Goal: Information Seeking & Learning: Get advice/opinions

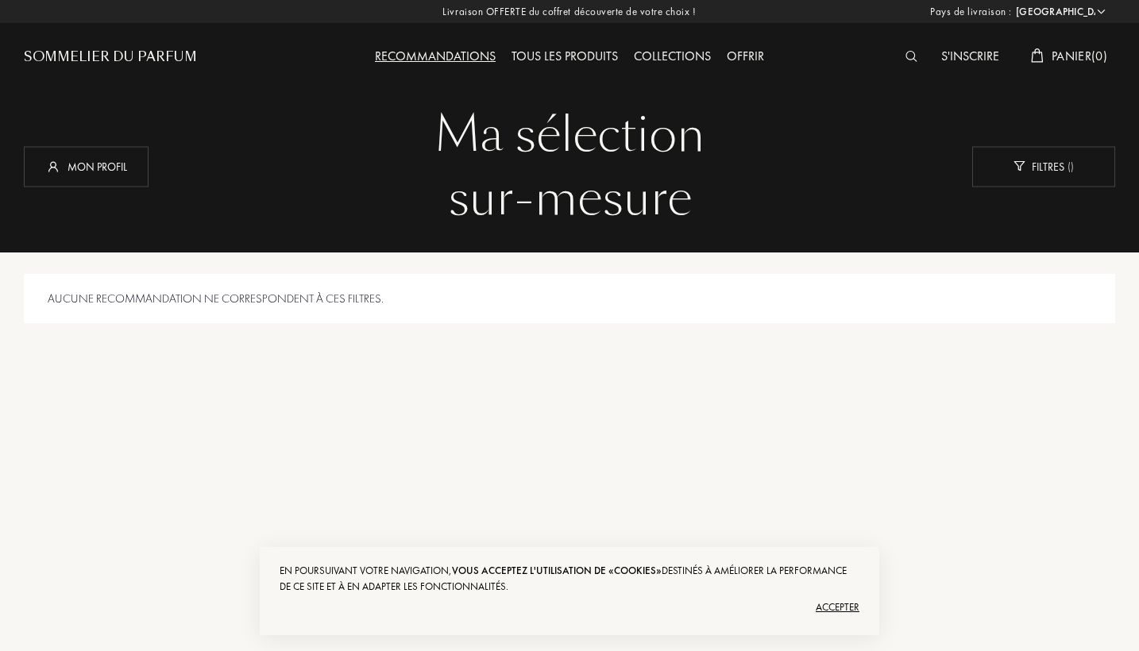
select select "DE"
click at [435, 64] on div "Recommandations" at bounding box center [435, 57] width 137 height 21
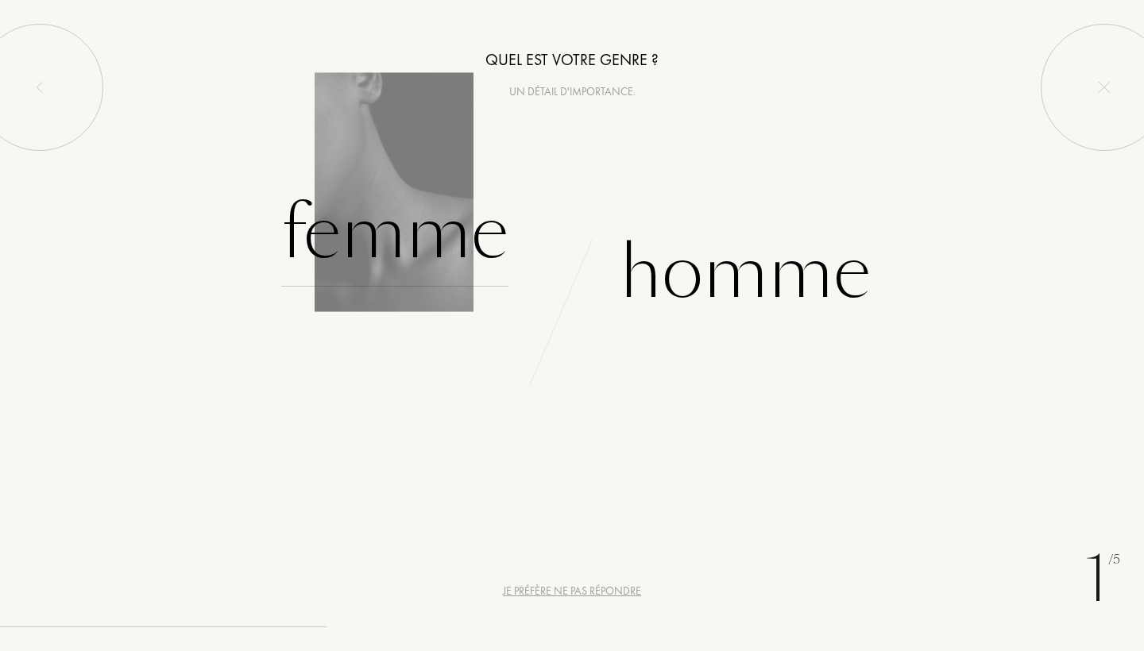
click at [417, 237] on div "Femme" at bounding box center [394, 233] width 227 height 107
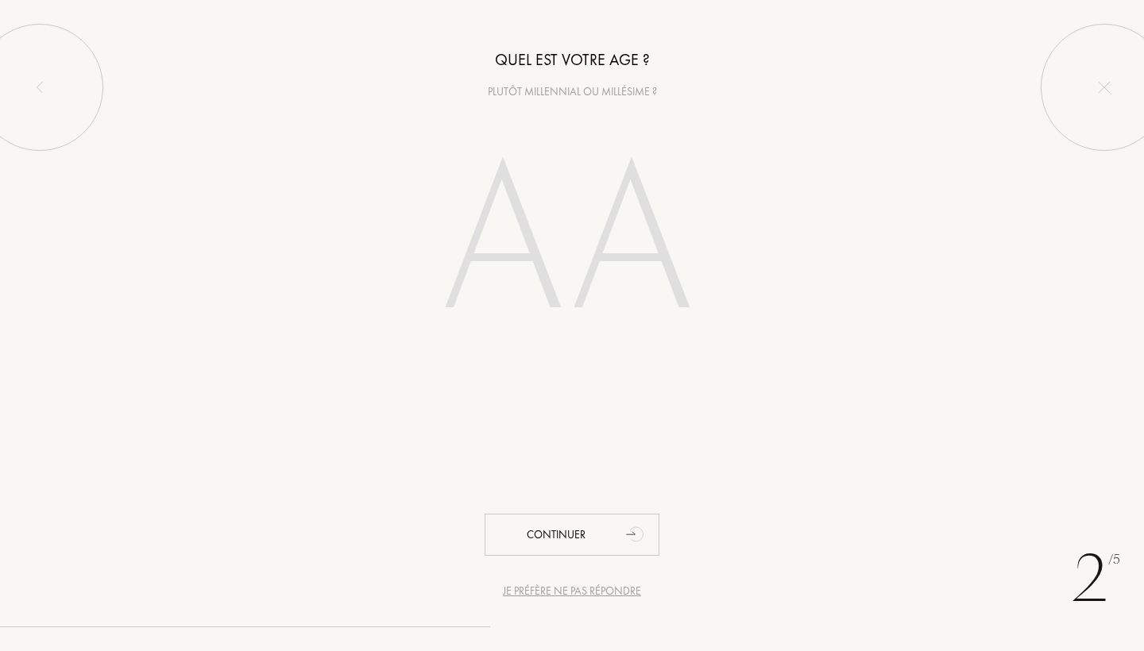
click at [409, 266] on input "number" at bounding box center [572, 245] width 342 height 274
click at [486, 252] on input "number" at bounding box center [572, 245] width 342 height 274
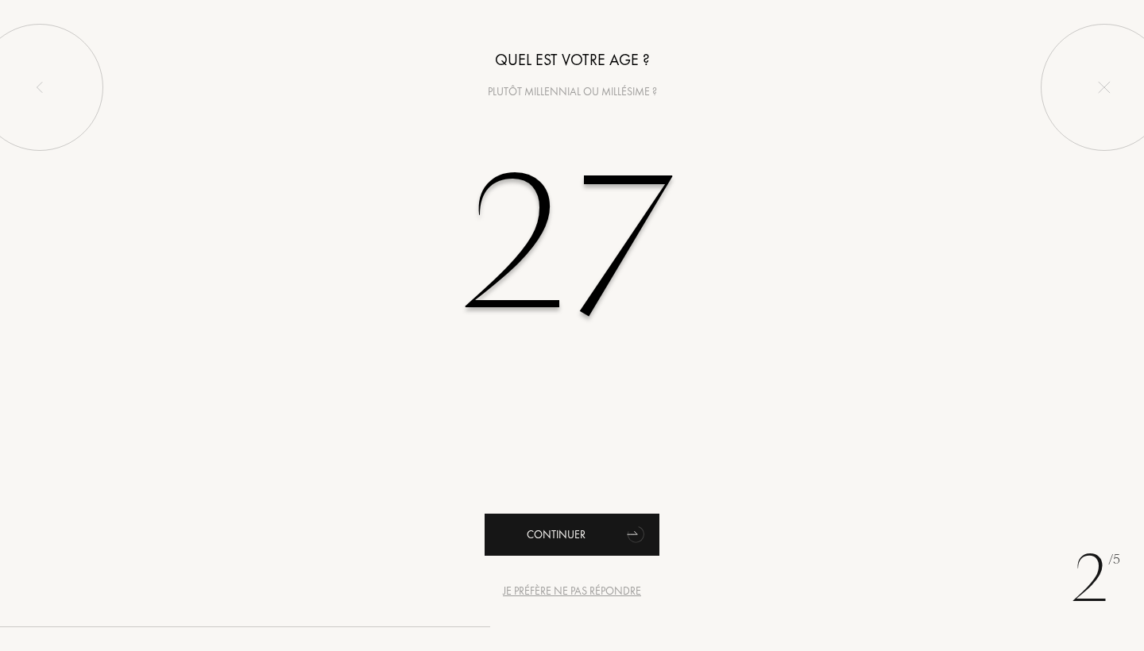
type input "27"
click at [578, 519] on div "Continuer" at bounding box center [572, 535] width 175 height 42
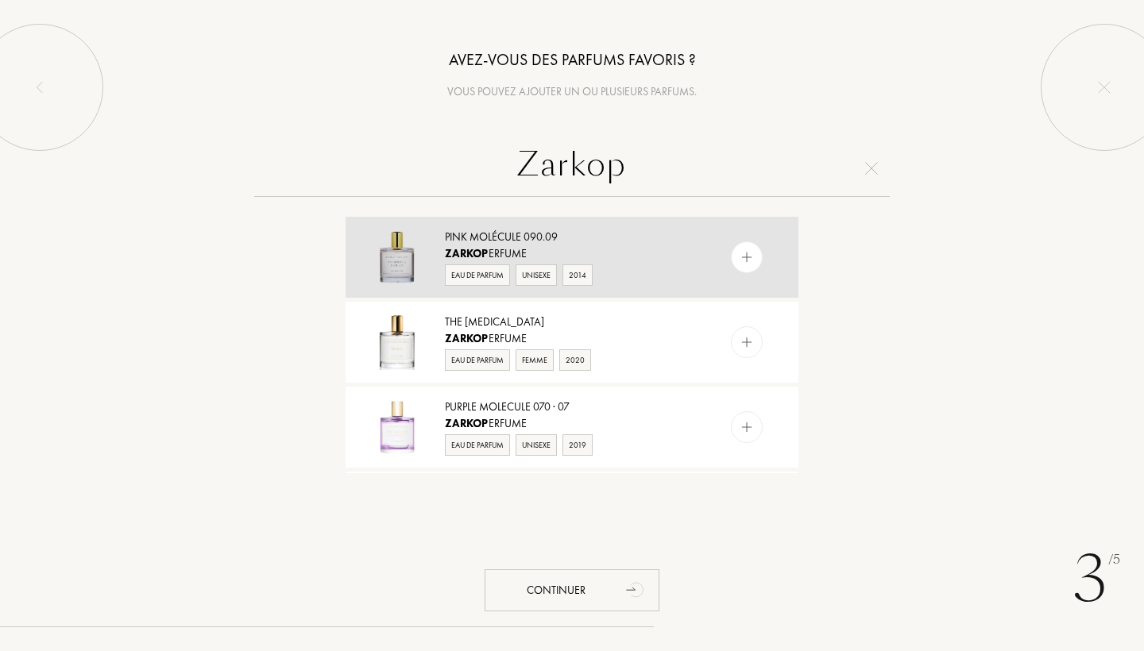
type input "Zarkop"
click at [636, 257] on div "Zarkop erfume" at bounding box center [571, 254] width 253 height 17
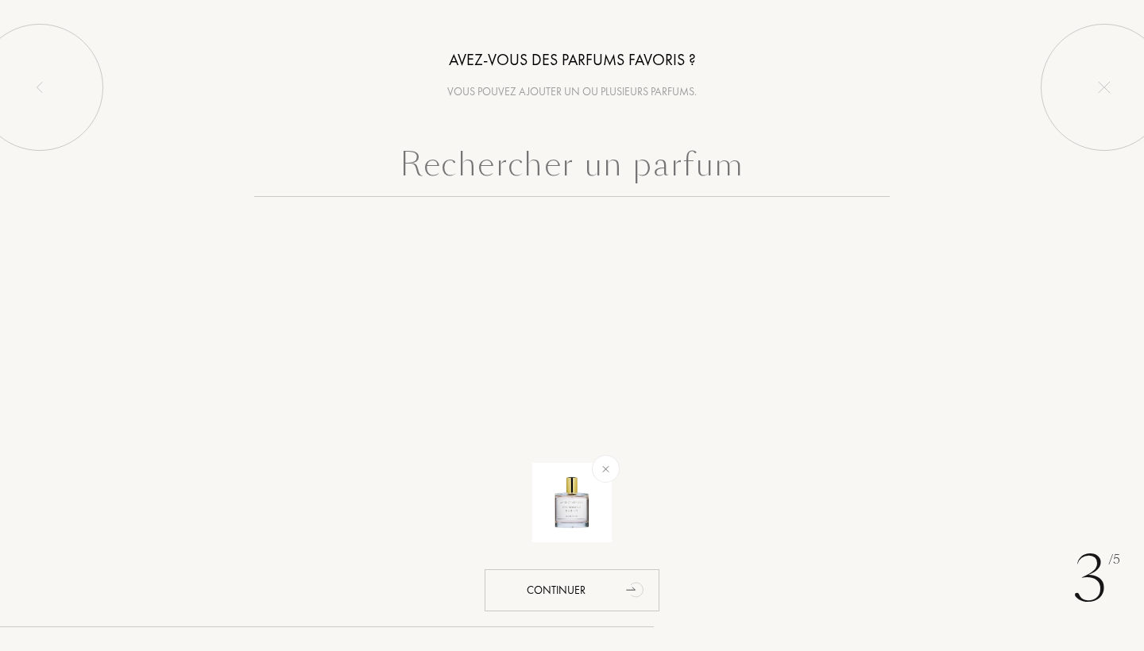
click at [597, 158] on input "text" at bounding box center [572, 168] width 636 height 57
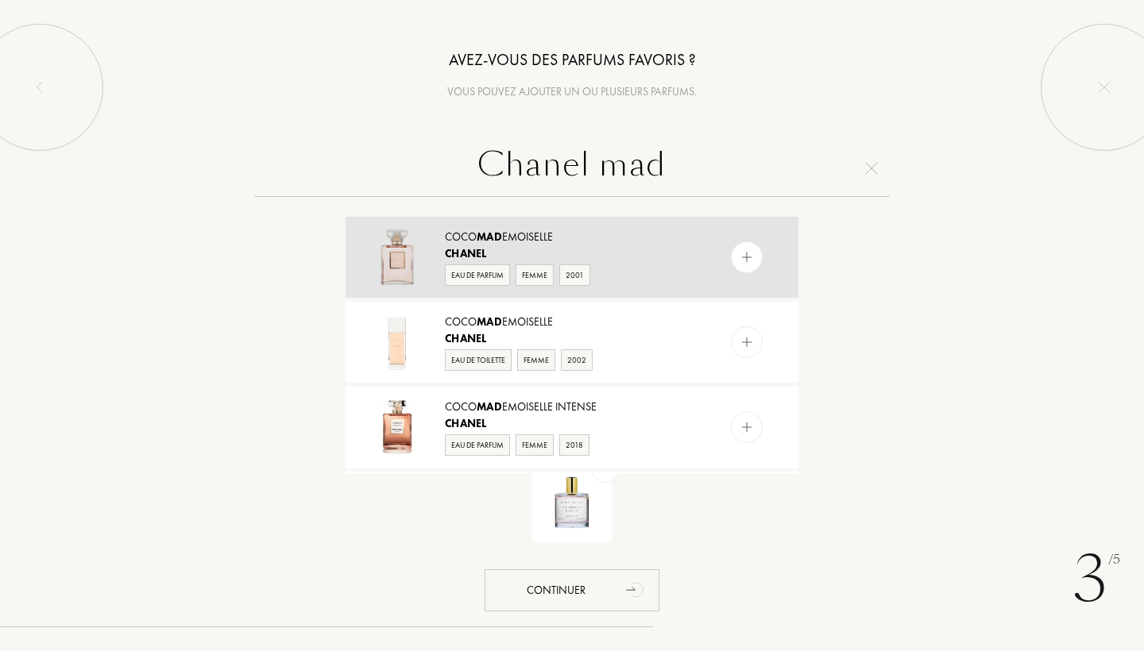
type input "Chanel mad"
click at [634, 238] on div "Coco Mad emoiselle" at bounding box center [571, 237] width 253 height 17
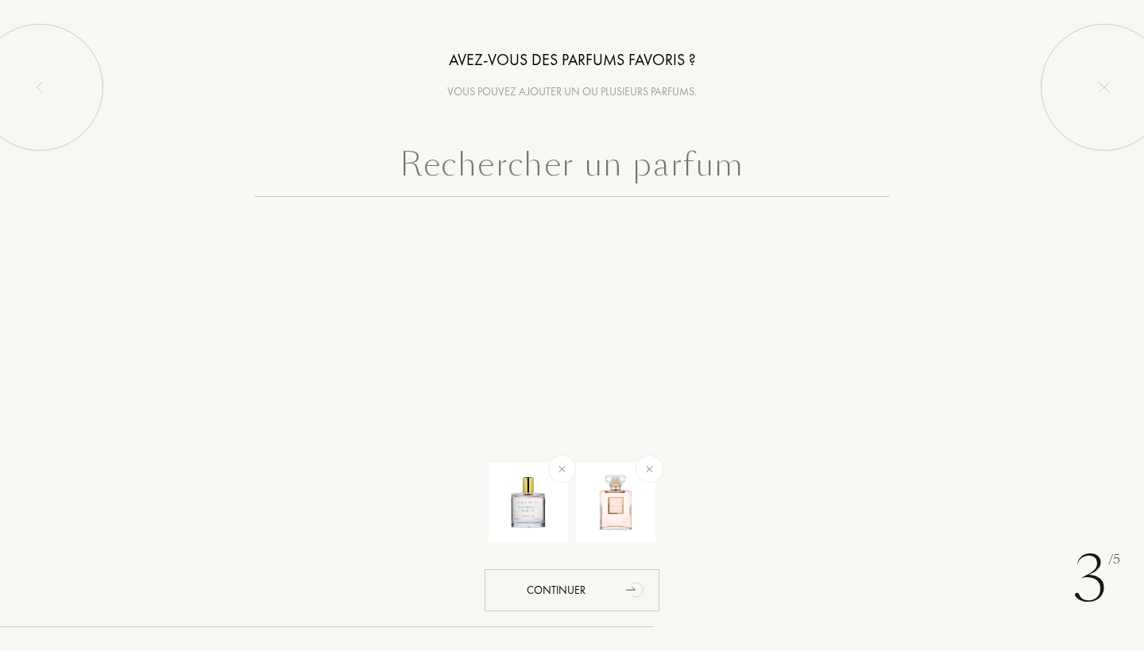
click at [593, 166] on input "text" at bounding box center [572, 168] width 636 height 57
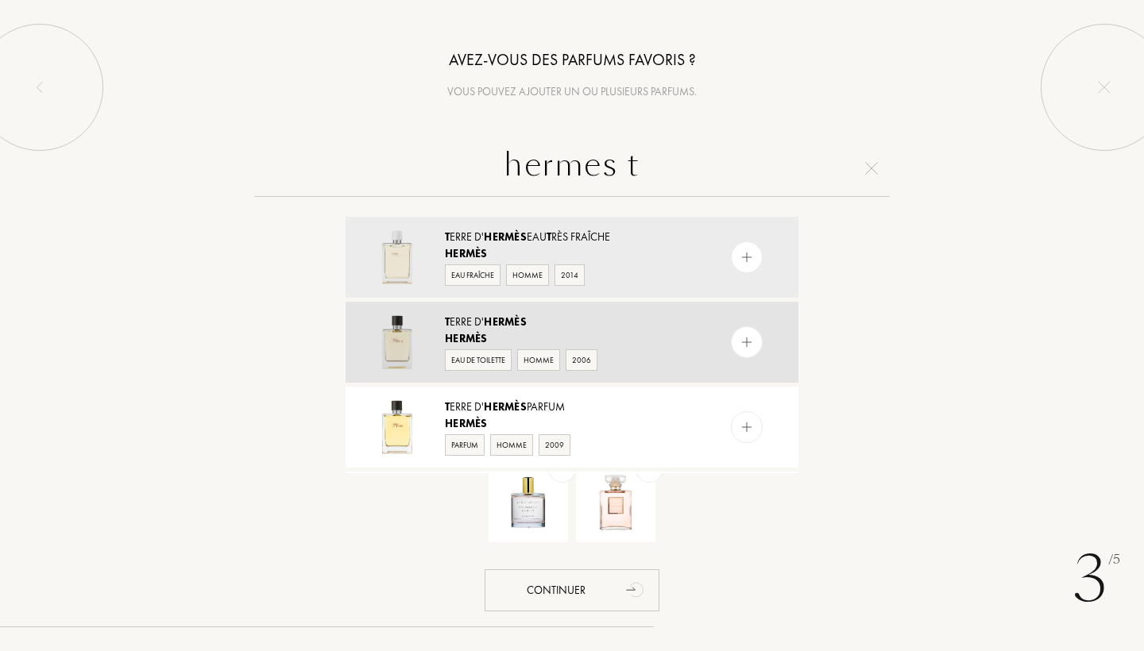
type input "hermes t"
click at [625, 332] on div "Hermès" at bounding box center [571, 339] width 253 height 17
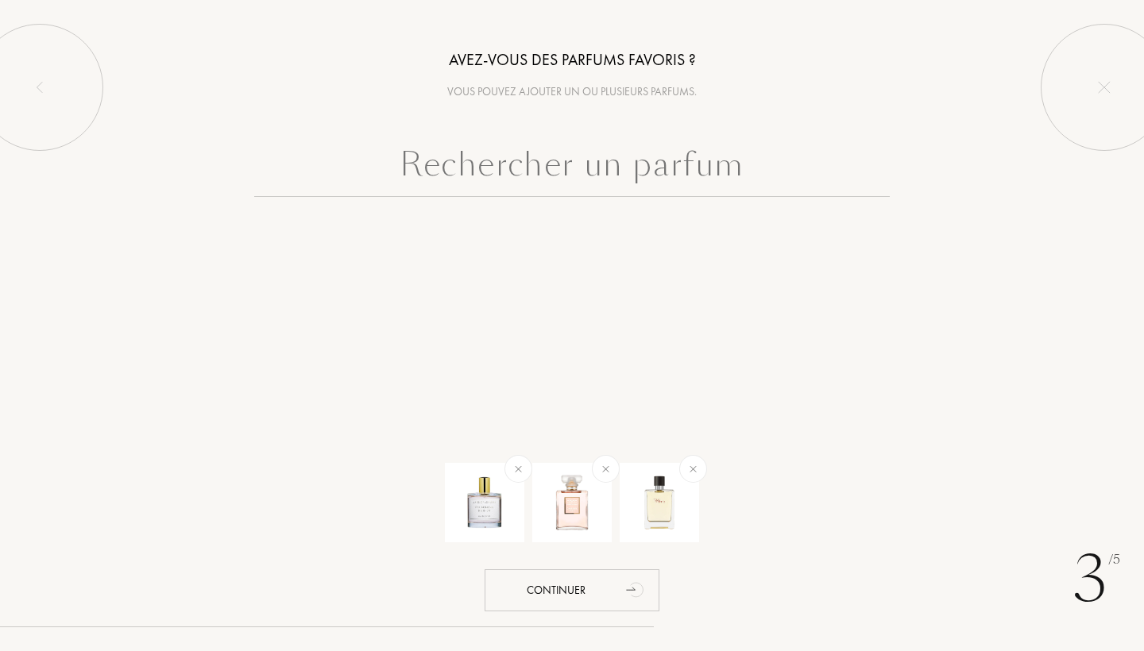
click at [645, 163] on input "text" at bounding box center [572, 168] width 636 height 57
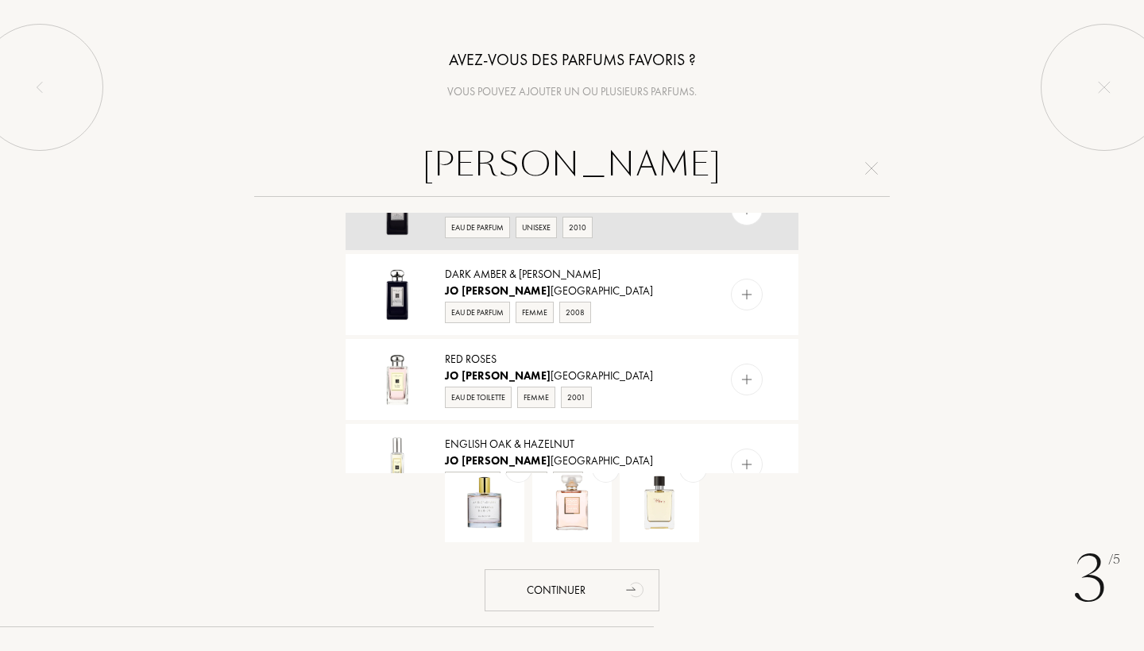
scroll to position [795, 0]
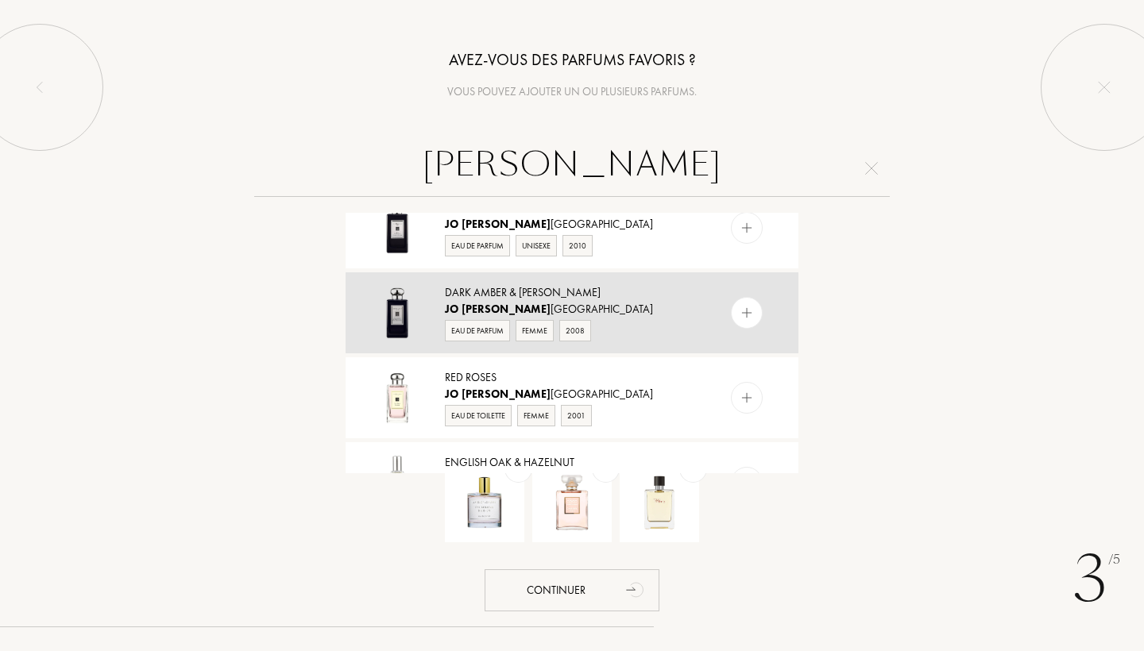
type input "jo malone"
click at [609, 298] on div "Dark Amber & Ginger Lily" at bounding box center [571, 292] width 253 height 17
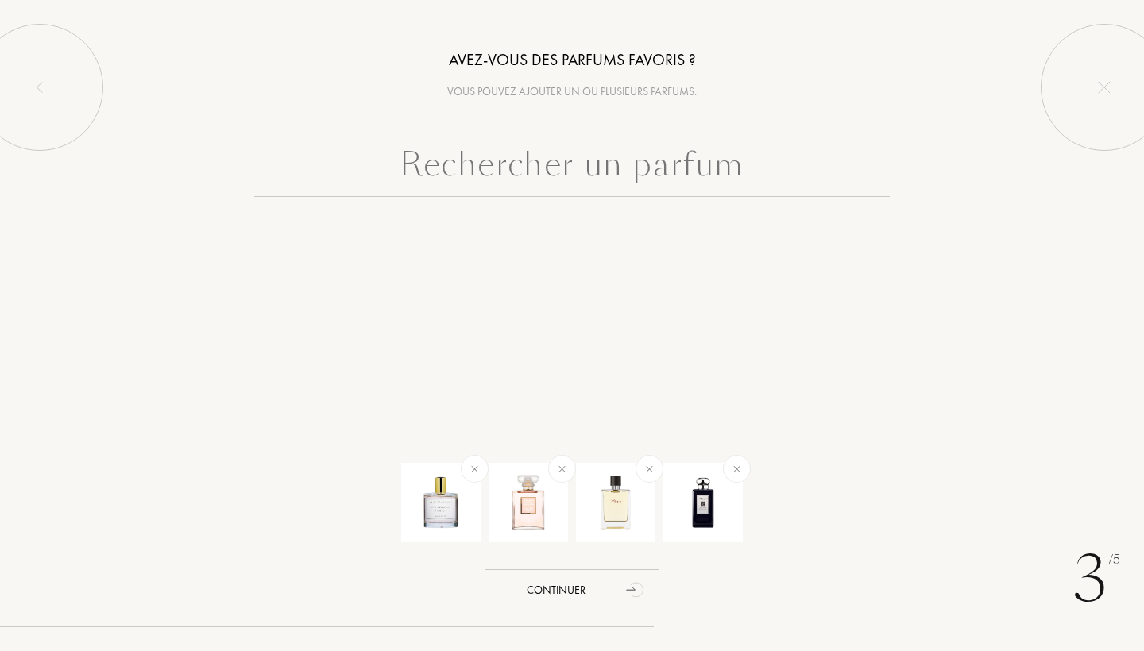
click at [640, 158] on input "text" at bounding box center [572, 168] width 636 height 57
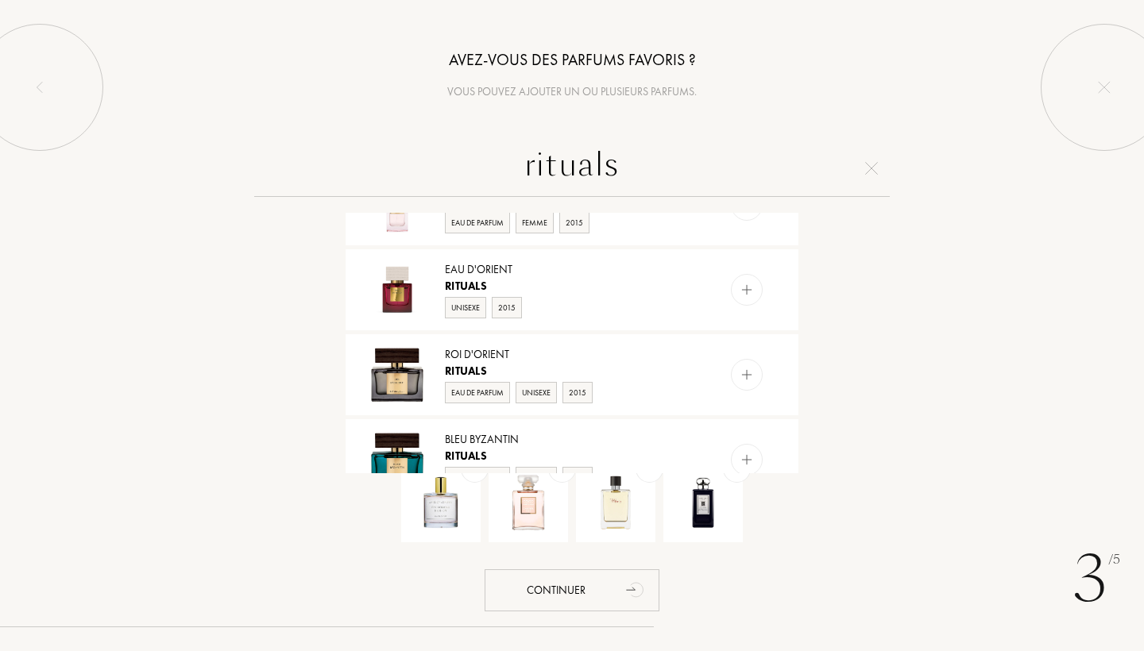
scroll to position [764, 0]
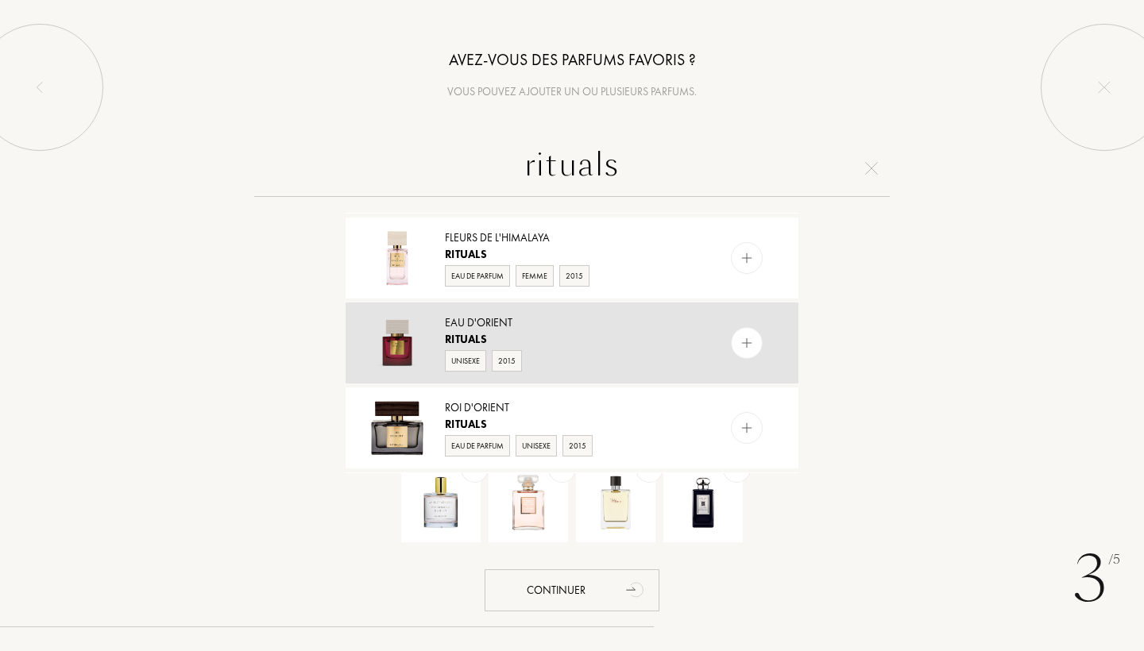
type input "rituals"
click at [564, 327] on div "Eau d'Orient" at bounding box center [571, 323] width 253 height 17
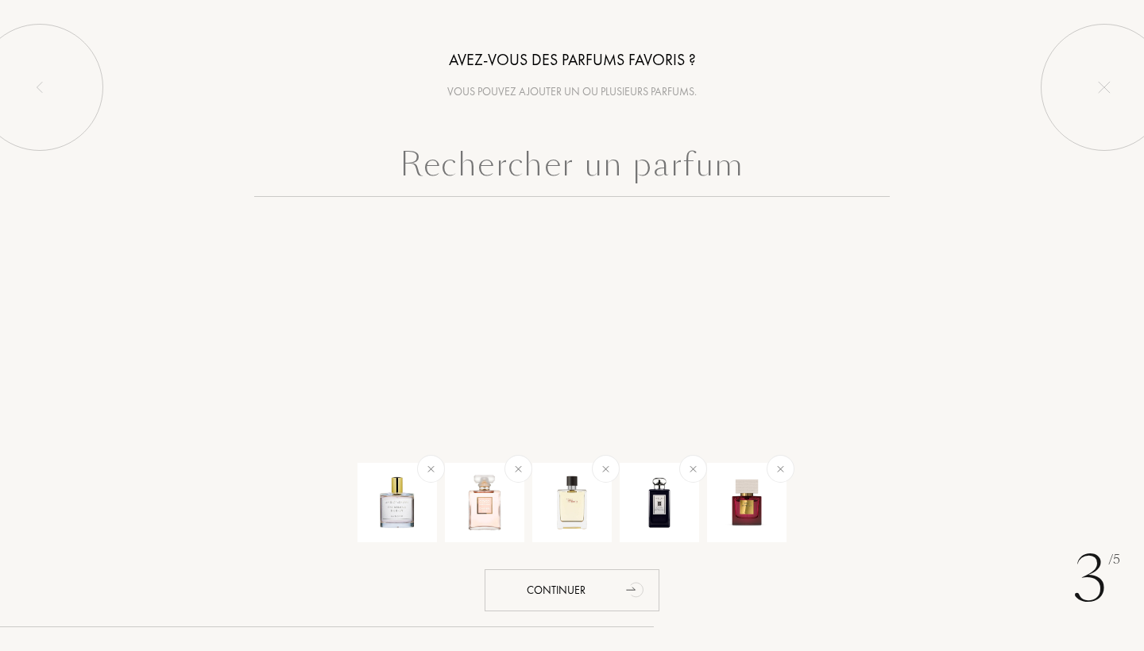
scroll to position [0, 0]
click at [552, 163] on input "text" at bounding box center [572, 168] width 636 height 57
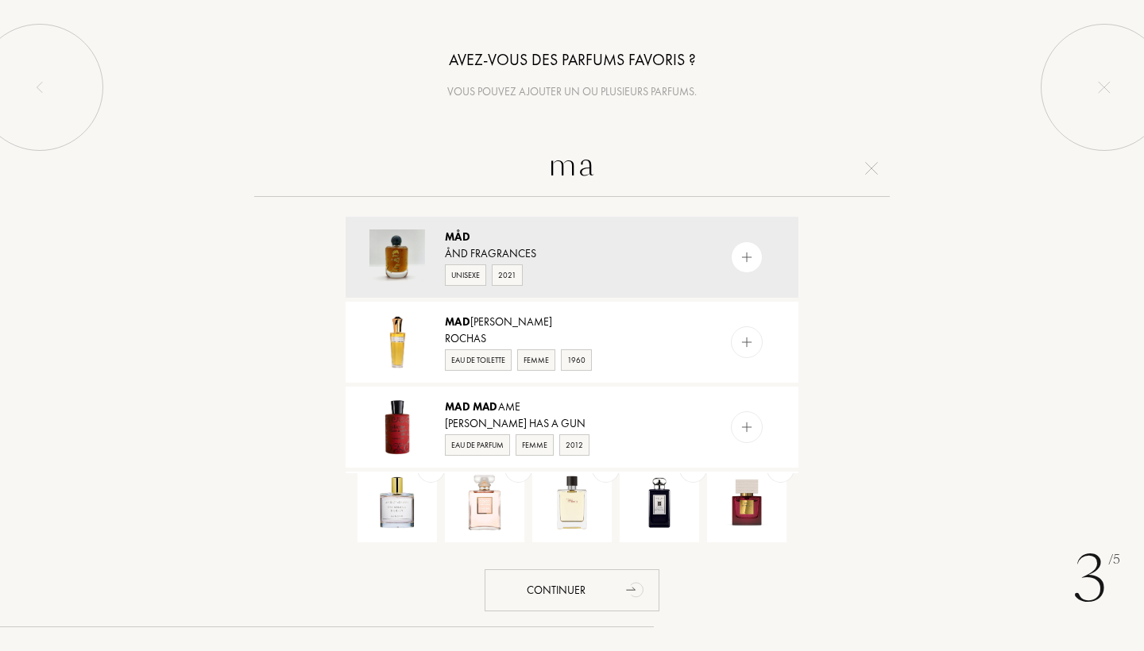
type input "m"
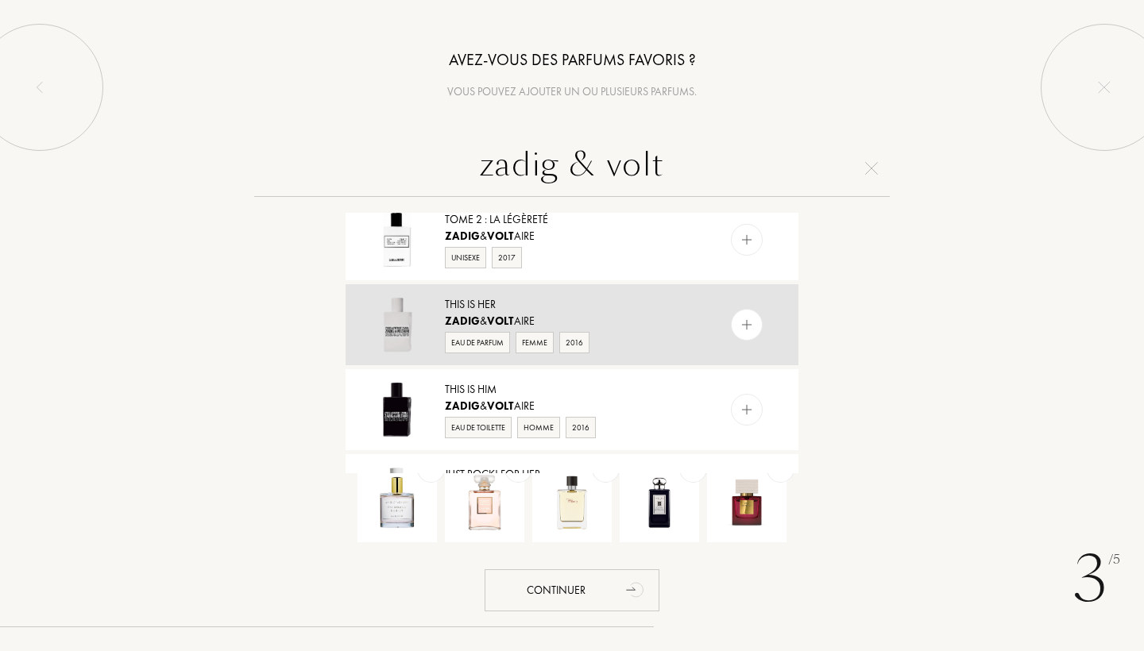
scroll to position [447, 0]
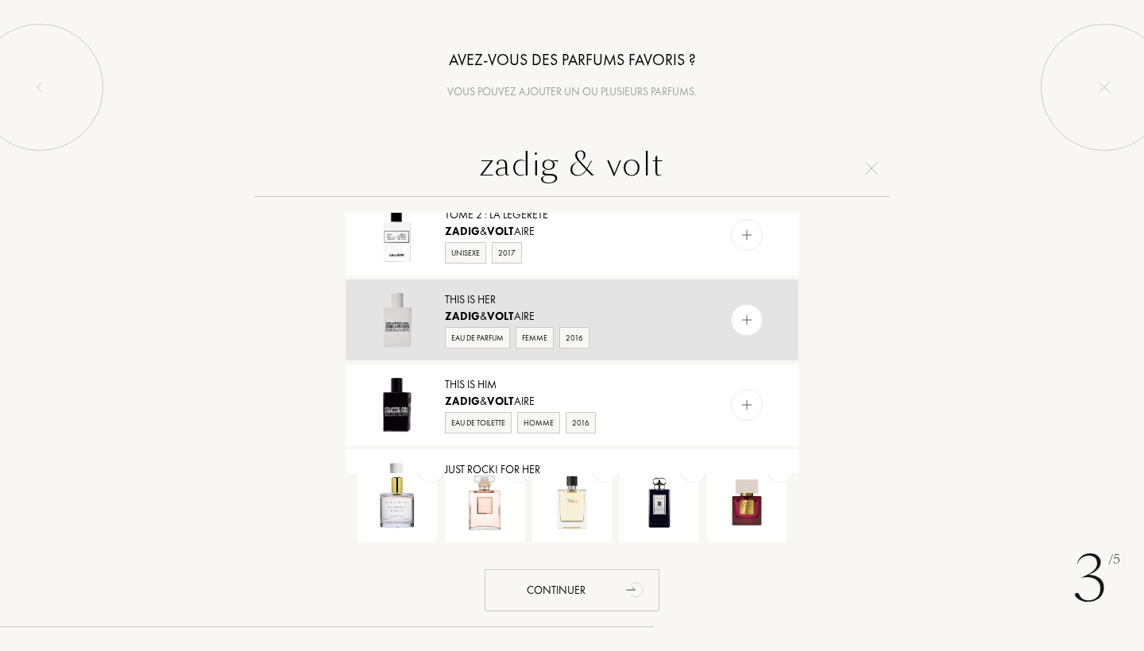
type input "zadig & volt"
click at [614, 317] on div "Zadig & Volt aire" at bounding box center [571, 316] width 253 height 17
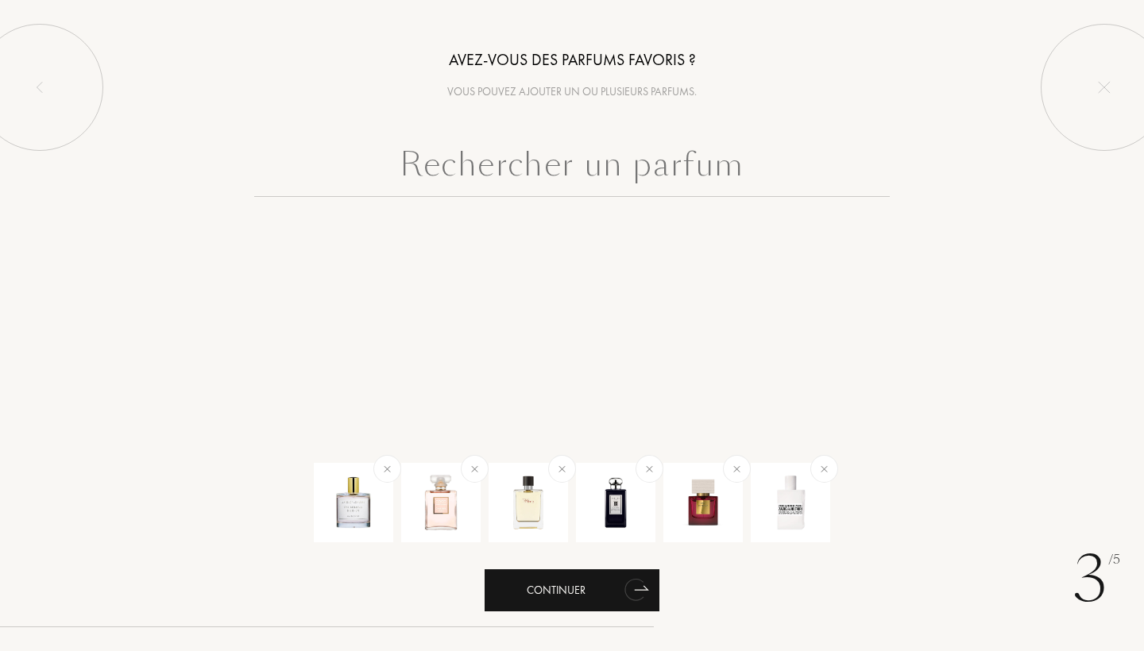
click at [601, 593] on div "Continuer" at bounding box center [572, 591] width 175 height 42
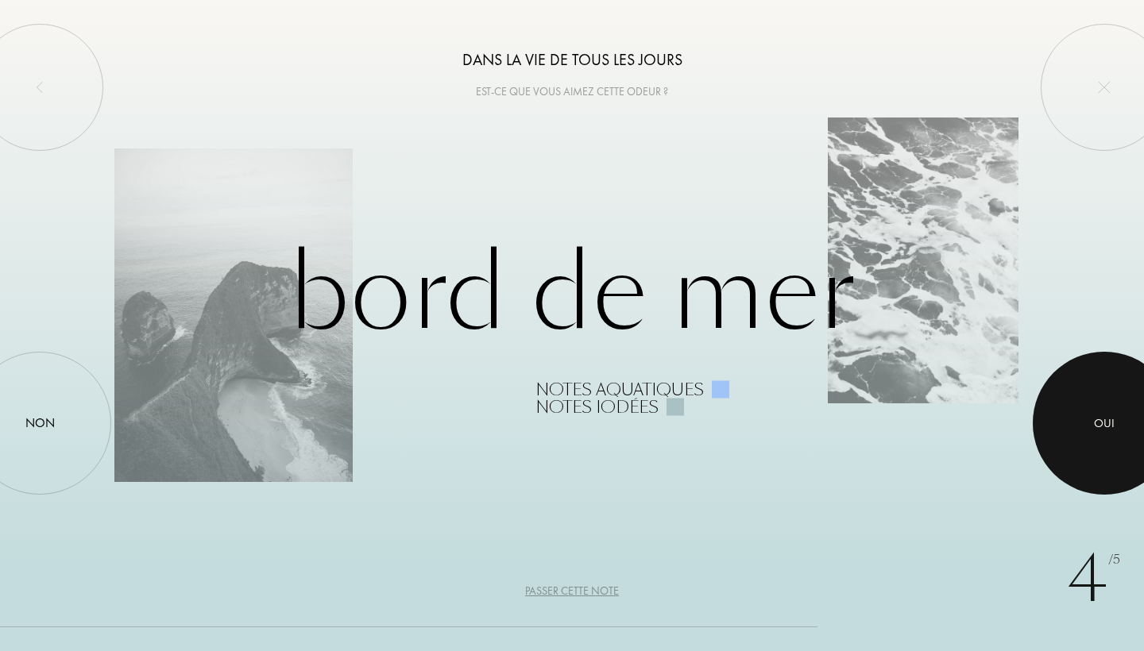
click at [1097, 428] on div "Oui" at bounding box center [1104, 424] width 21 height 18
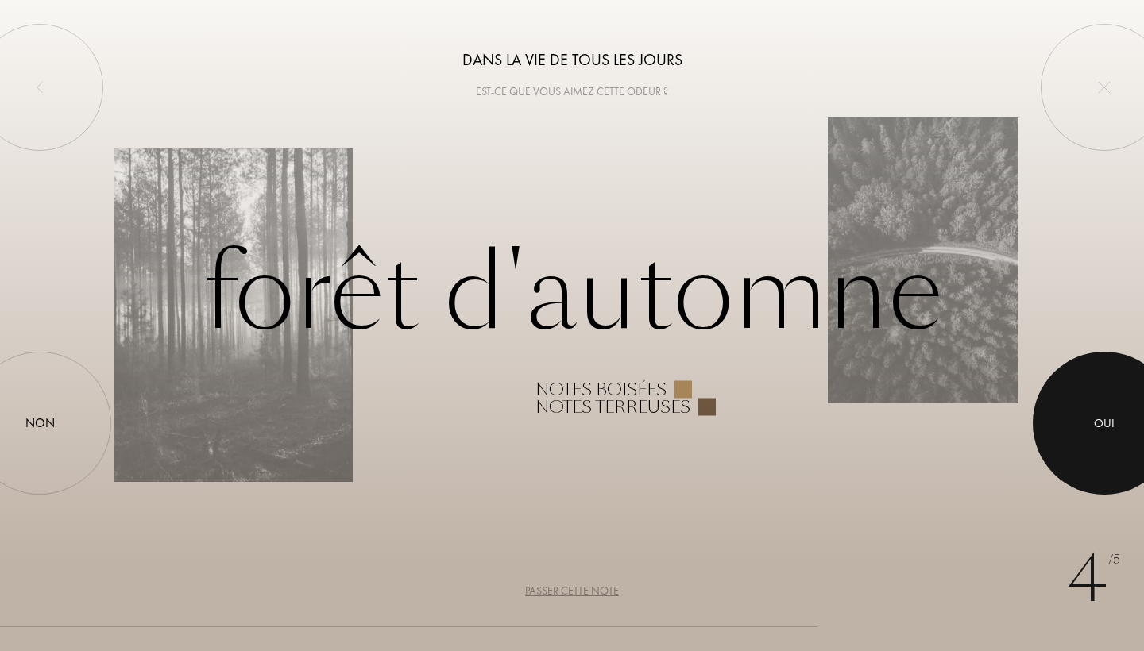
click at [1097, 428] on div "Oui" at bounding box center [1104, 424] width 21 height 18
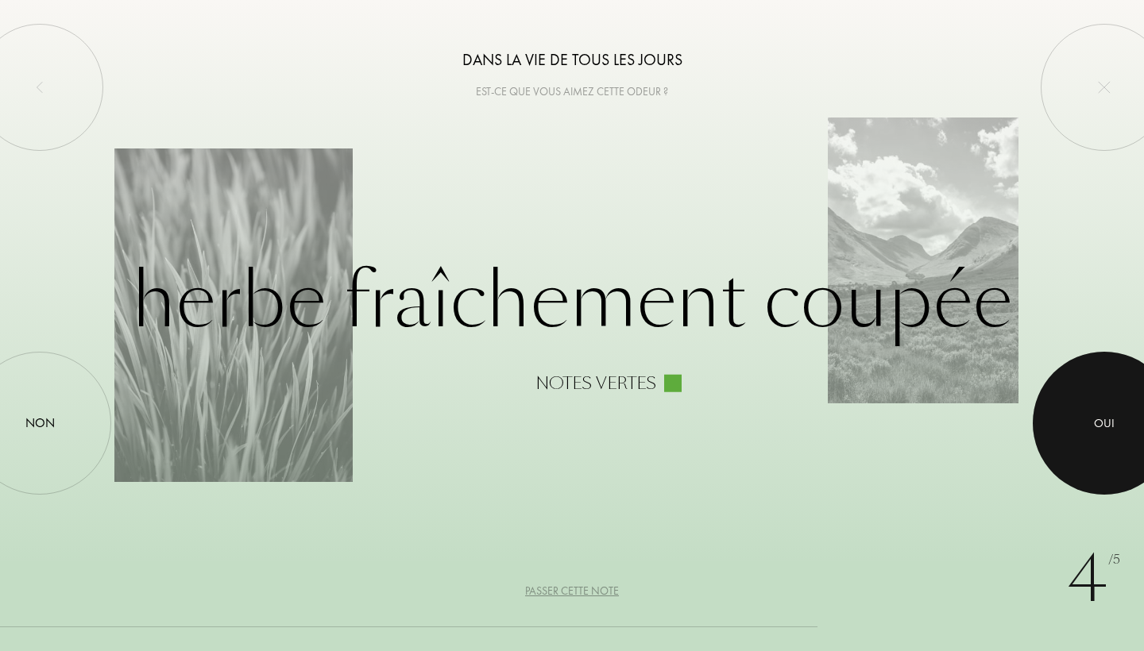
click at [1097, 428] on div "Oui" at bounding box center [1104, 424] width 21 height 18
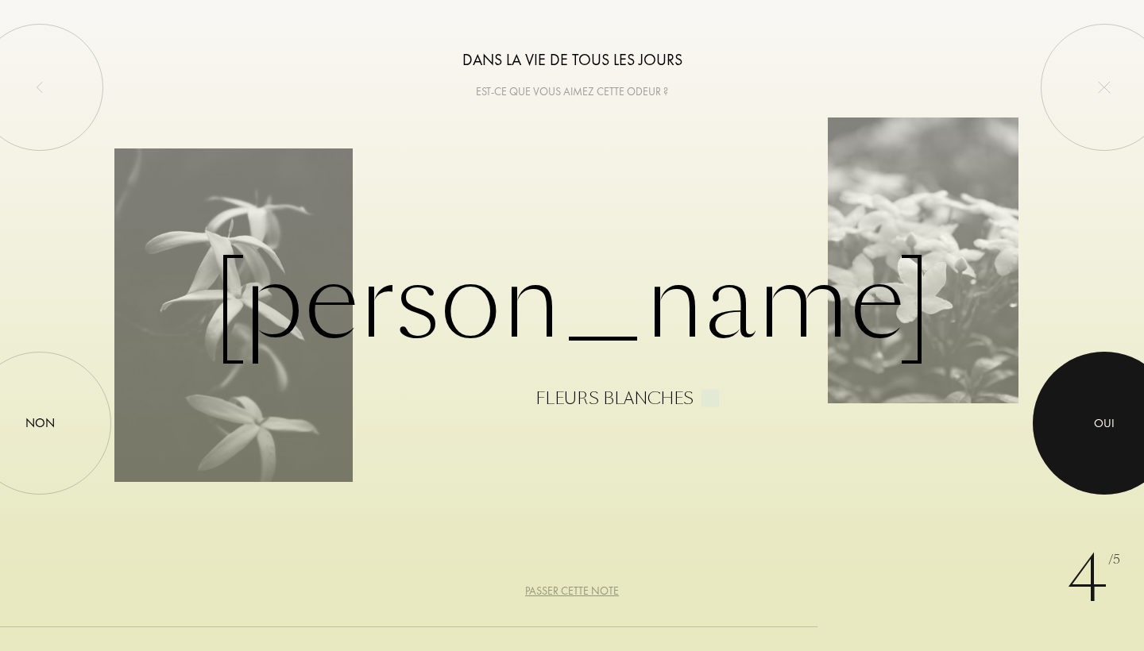
click at [1097, 428] on div "Oui" at bounding box center [1104, 424] width 21 height 18
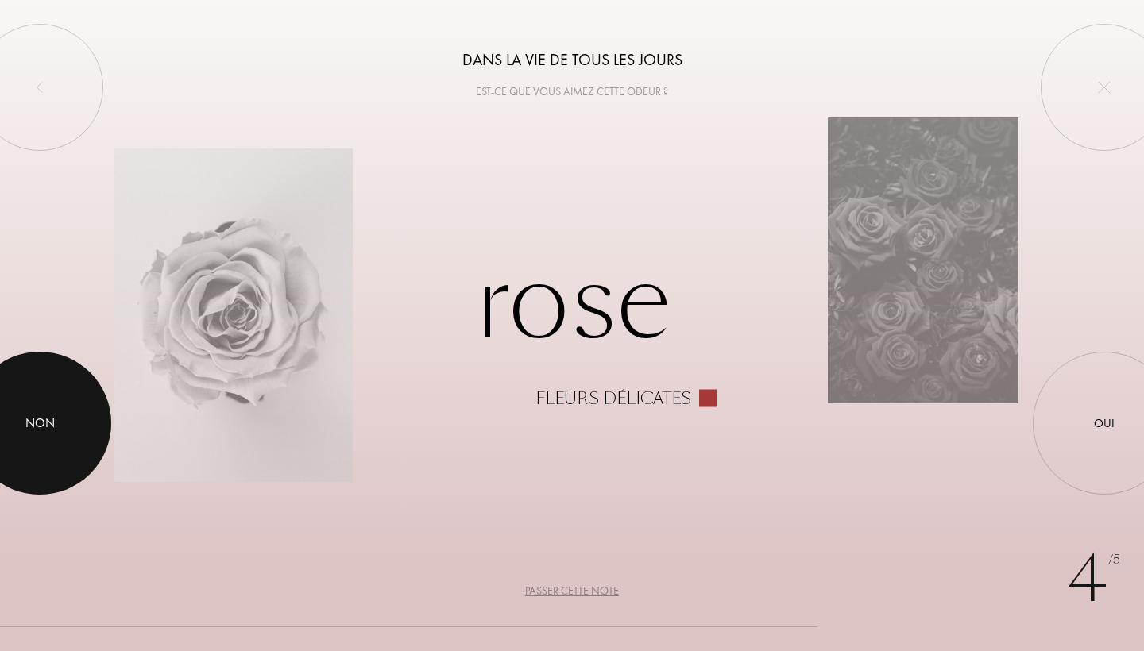
click at [24, 436] on div at bounding box center [39, 423] width 143 height 143
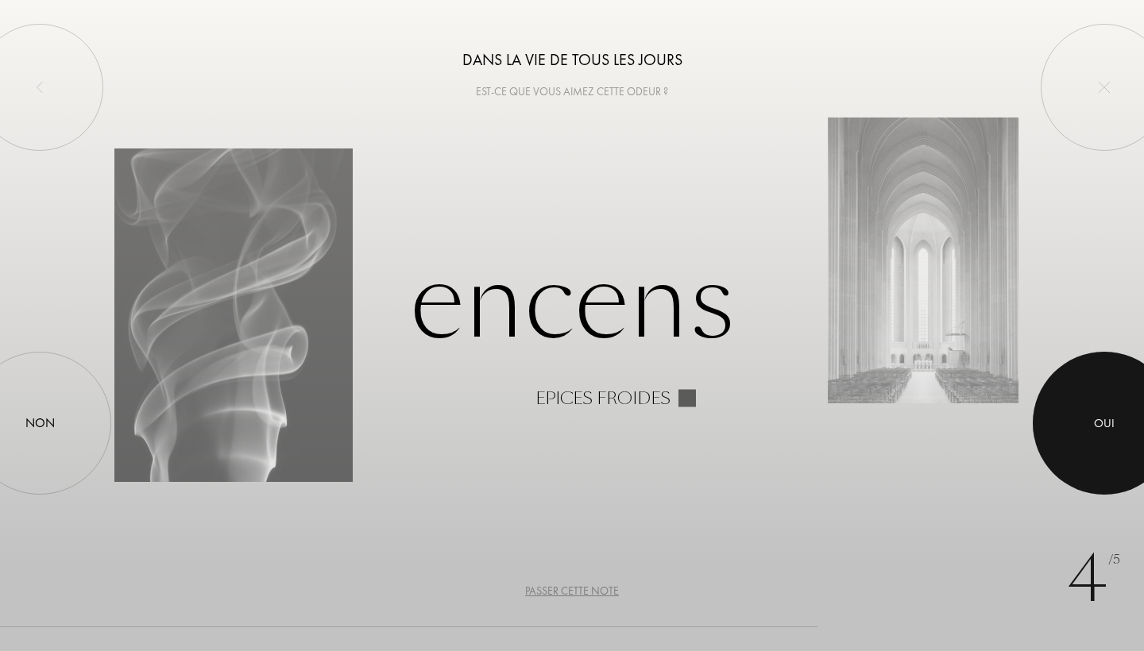
click at [1095, 463] on div at bounding box center [1104, 423] width 143 height 143
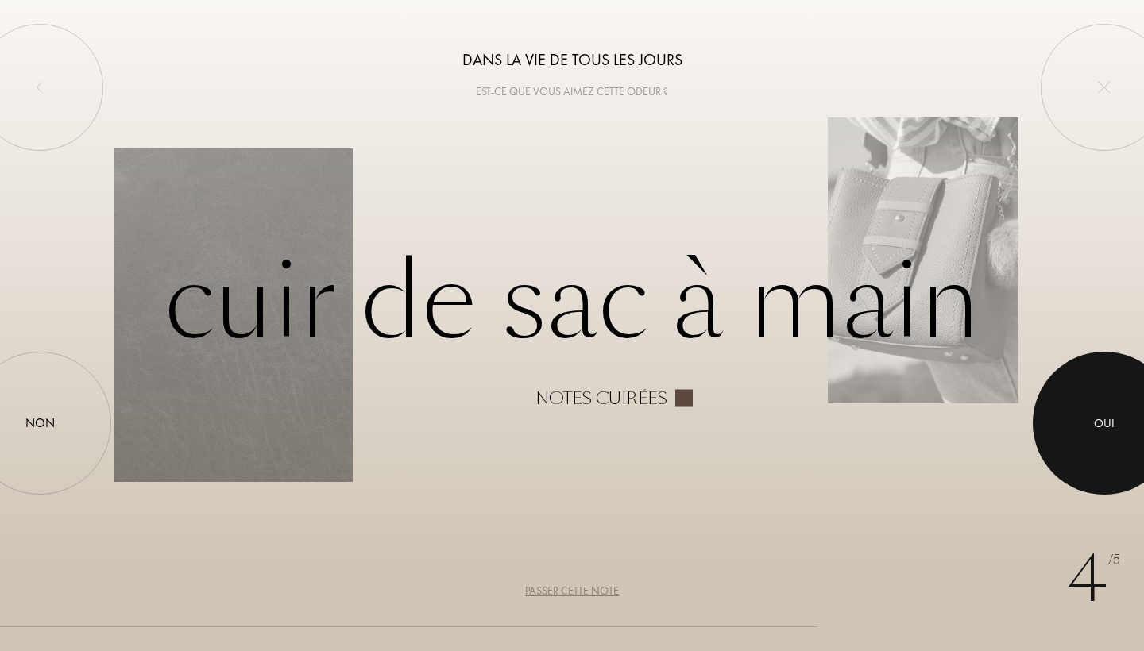
click at [1081, 423] on div at bounding box center [1104, 423] width 143 height 143
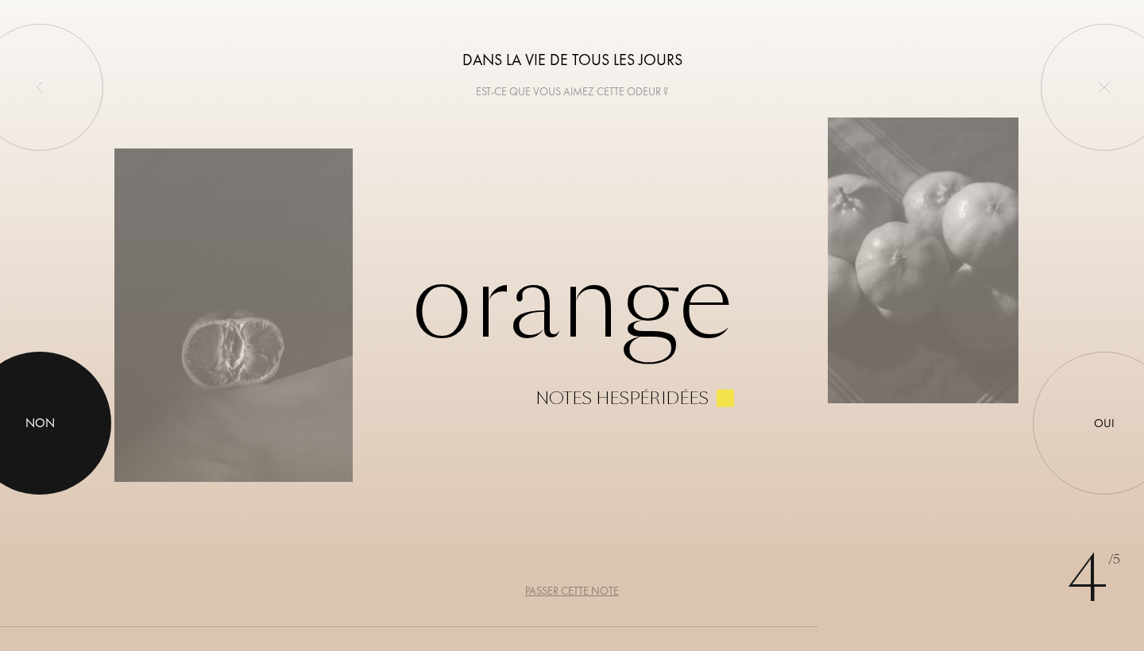
click at [40, 437] on div at bounding box center [39, 423] width 143 height 143
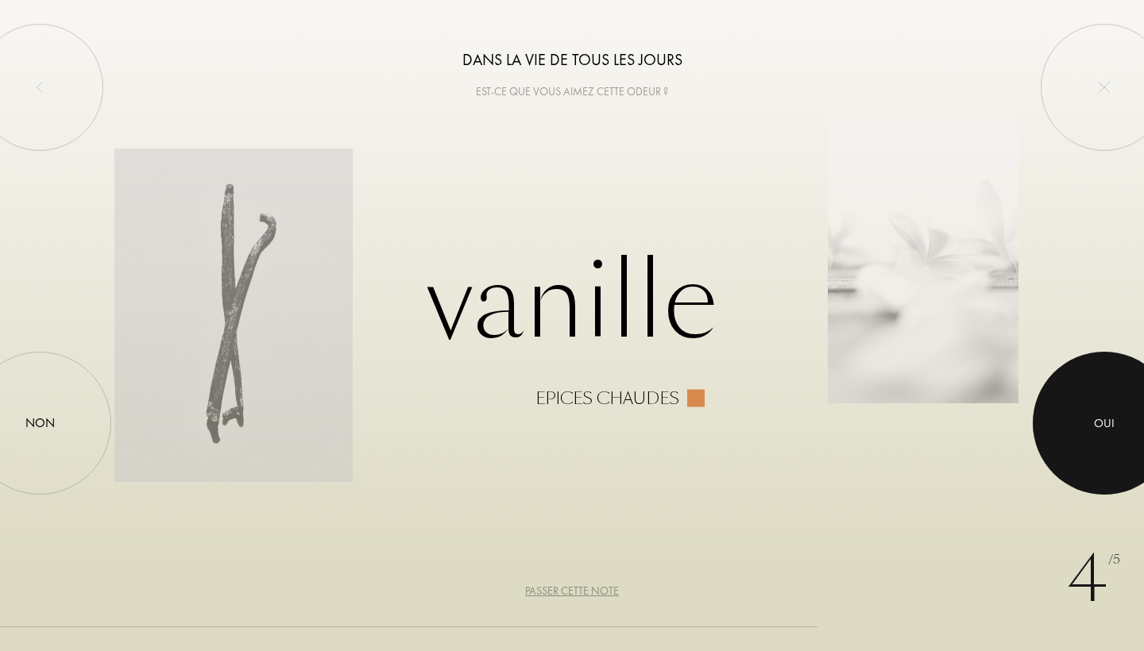
click at [1067, 423] on div at bounding box center [1104, 423] width 143 height 143
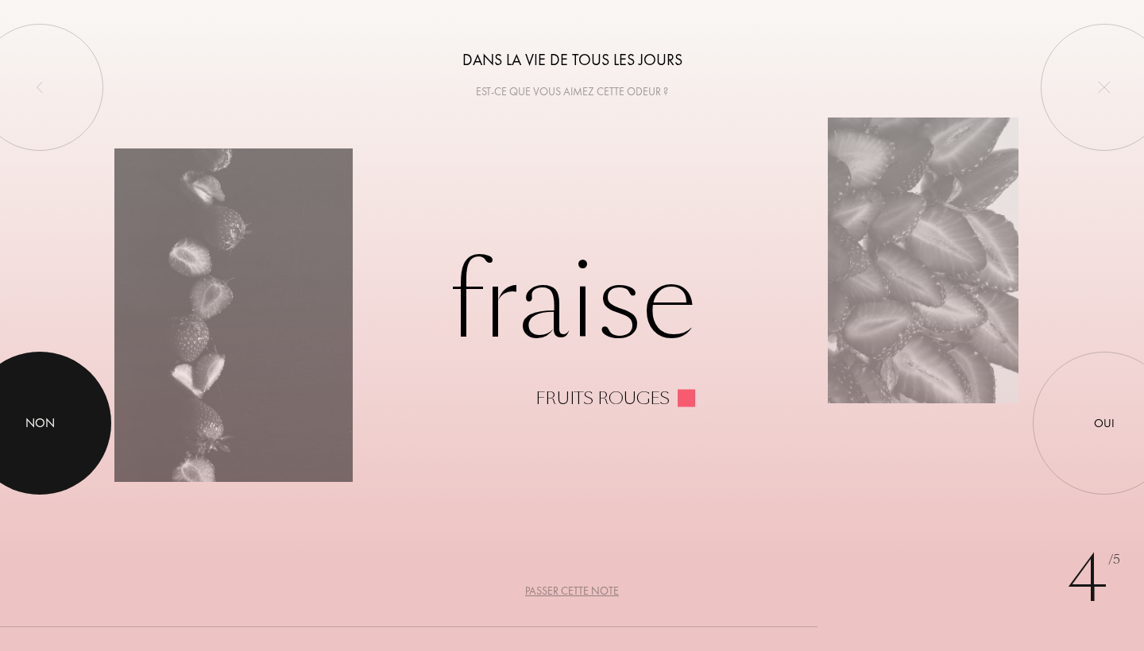
click at [0, 444] on div at bounding box center [39, 423] width 143 height 143
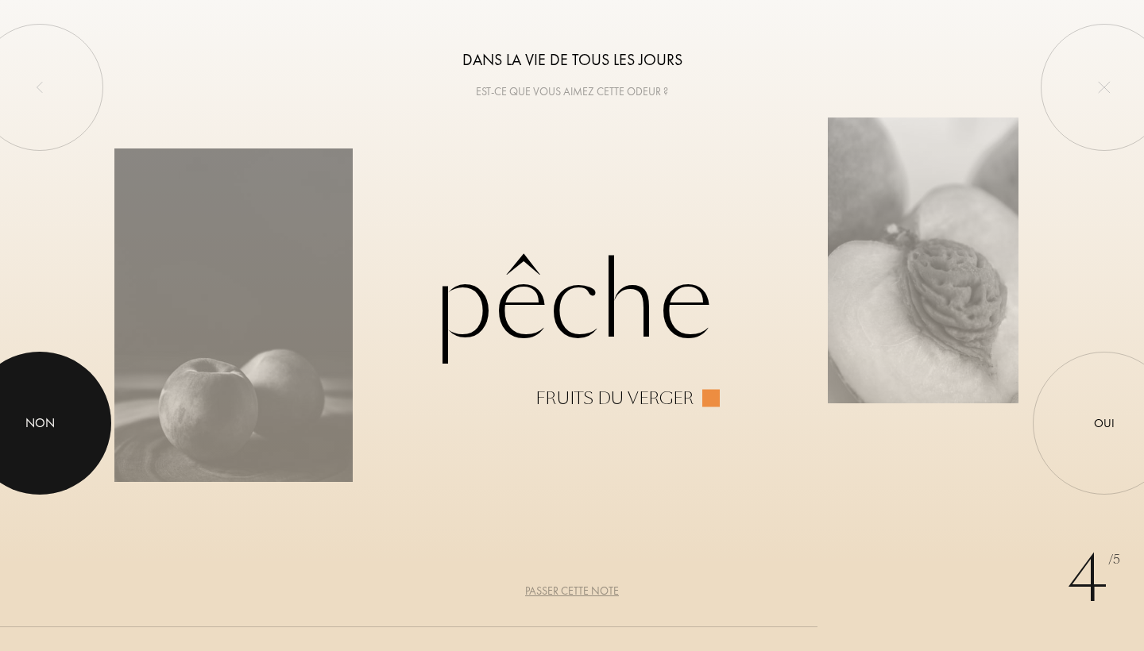
click at [60, 451] on div at bounding box center [39, 423] width 143 height 143
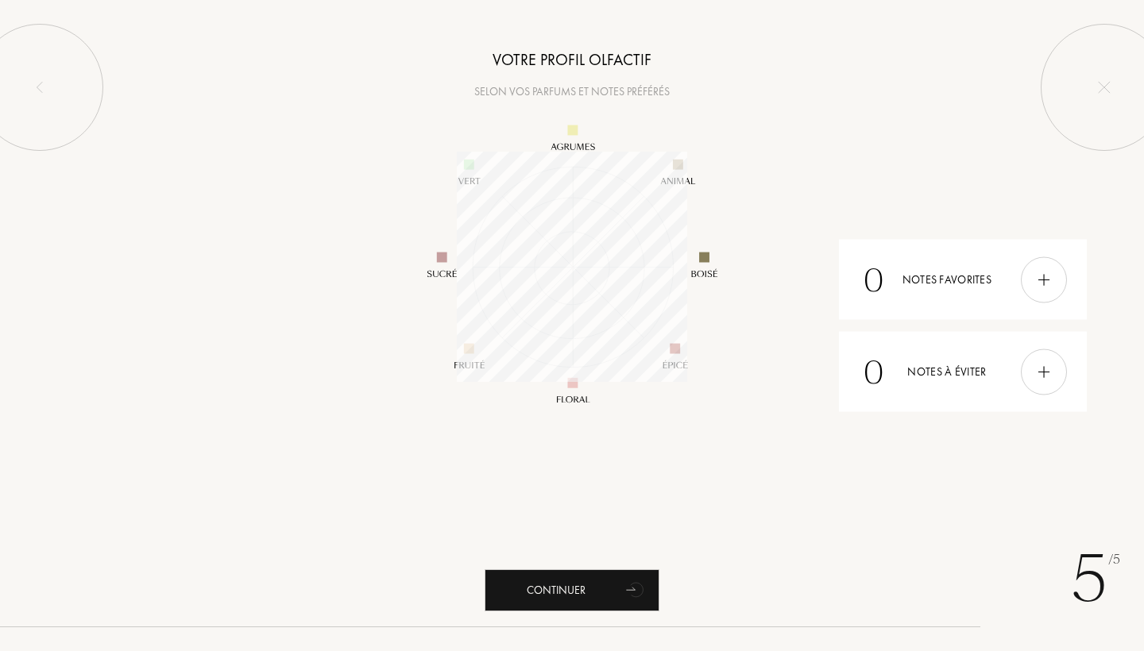
scroll to position [230, 230]
click at [622, 581] on icon "animation" at bounding box center [637, 590] width 32 height 32
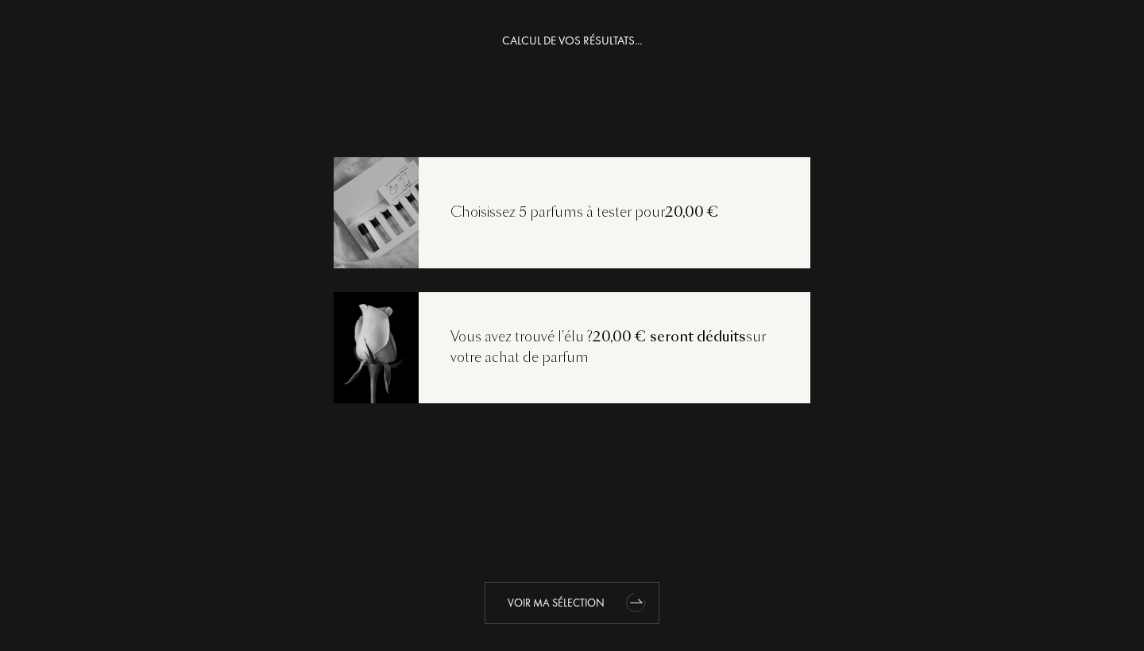
click at [603, 588] on div "Voir ma sélection" at bounding box center [572, 603] width 175 height 42
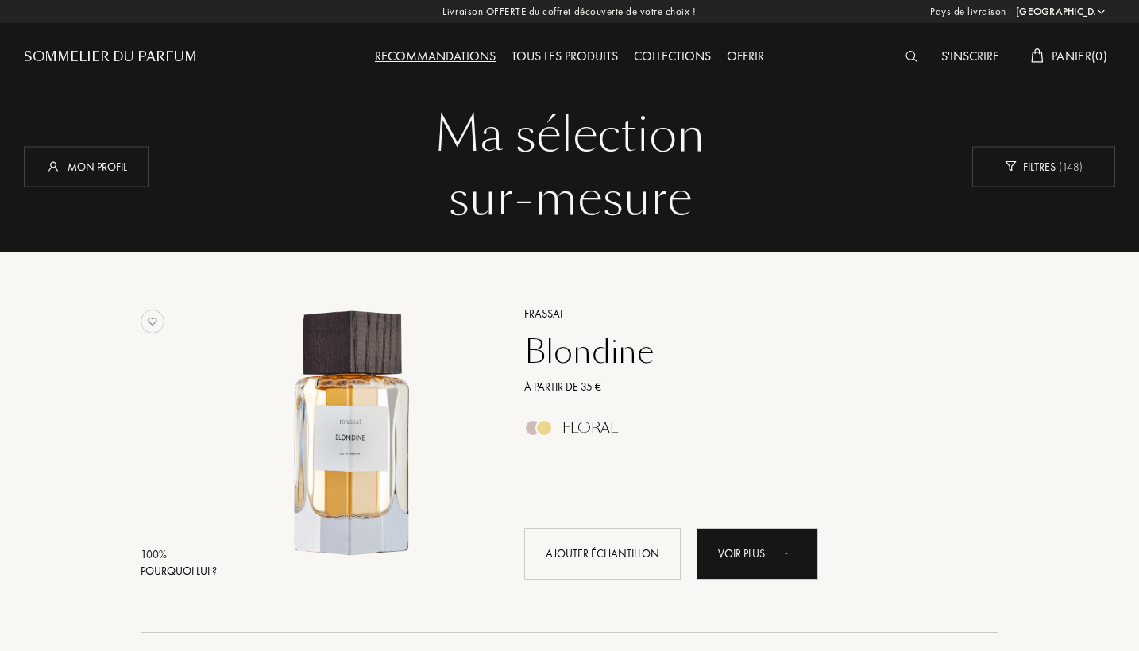
select select "DE"
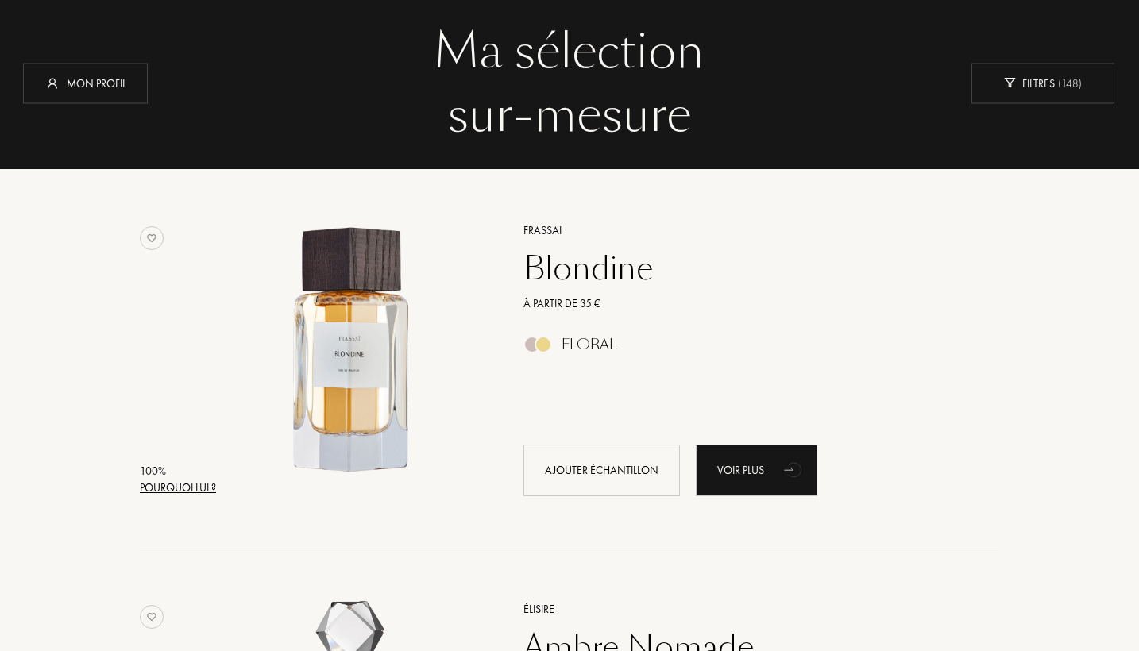
scroll to position [89, 1]
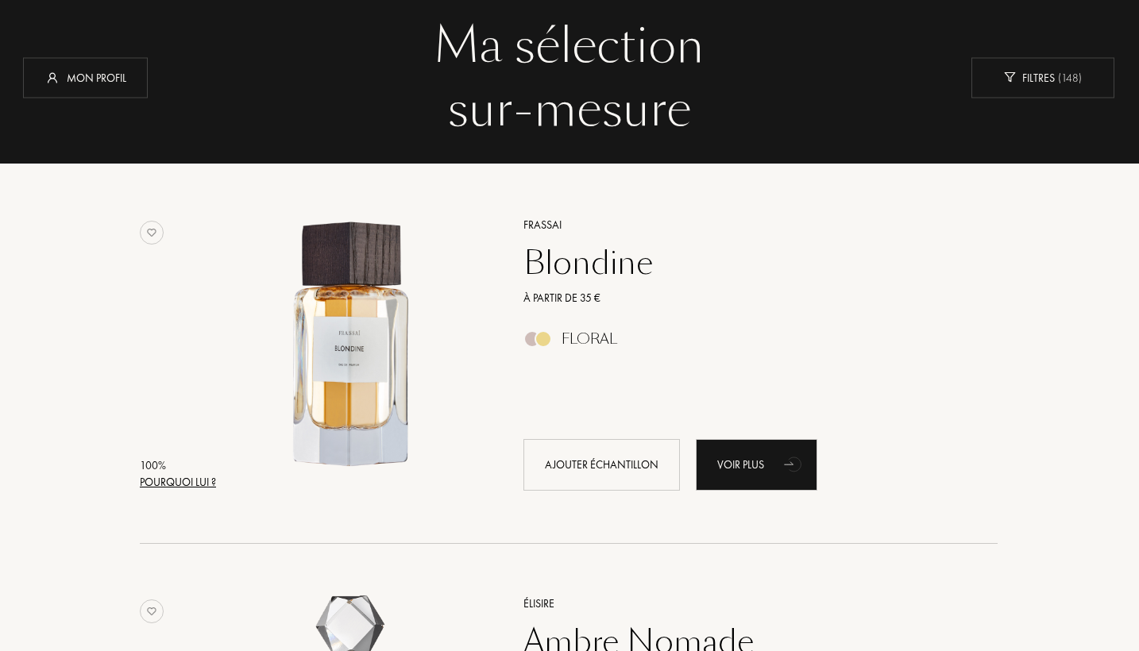
click at [201, 481] on div "Pourquoi lui ?" at bounding box center [178, 482] width 76 height 17
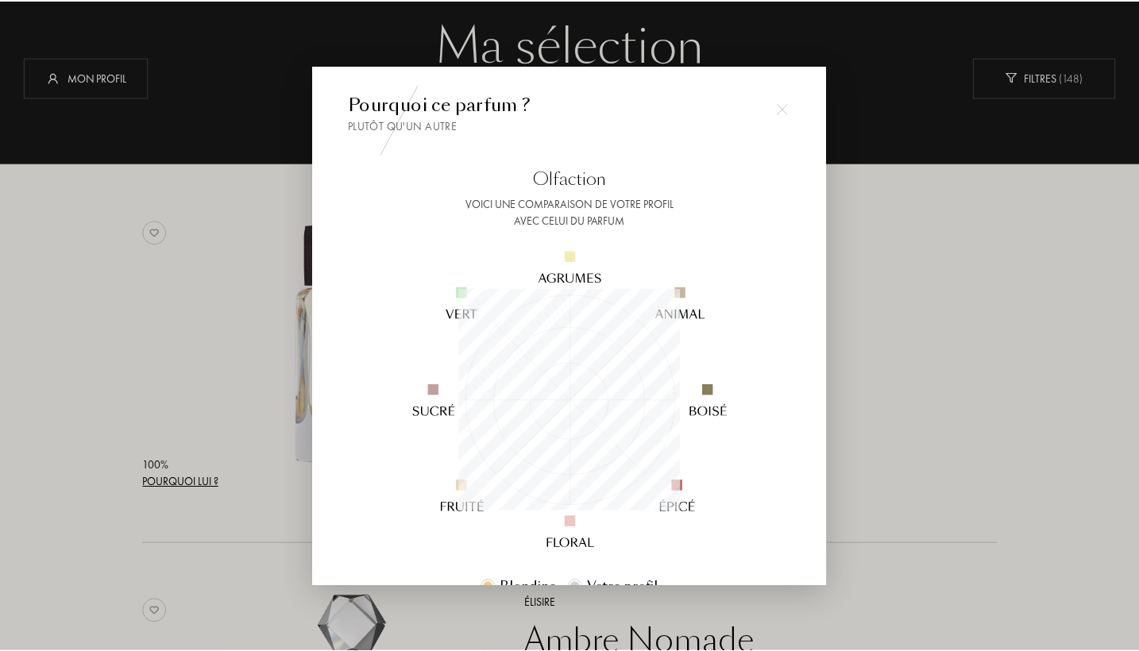
scroll to position [0, 0]
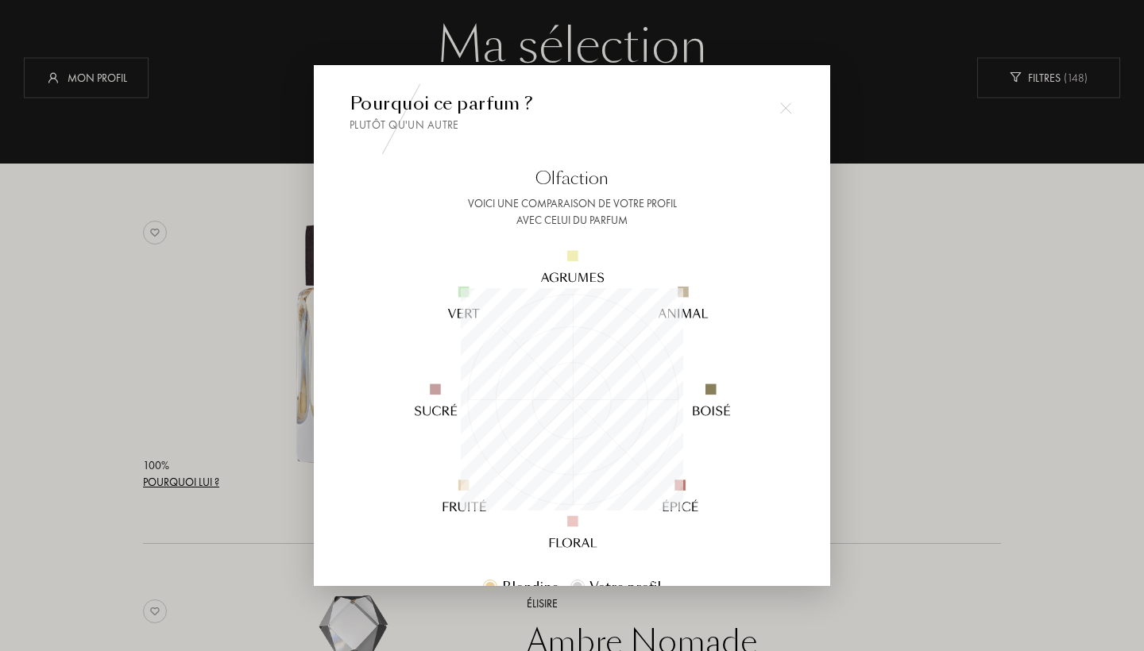
click at [793, 95] on div at bounding box center [786, 108] width 32 height 32
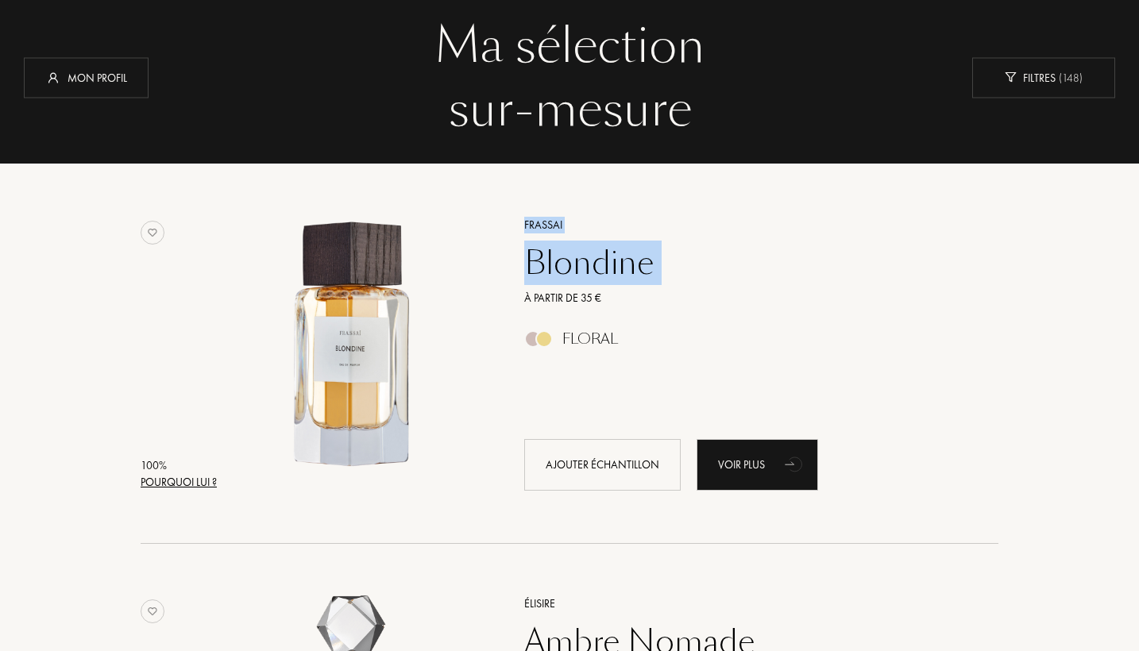
drag, startPoint x: 684, startPoint y: 287, endPoint x: 520, endPoint y: 218, distance: 178.1
click at [520, 218] on div "Frassai Blondine À partir de 35 € Floral Ajouter échantillon Voir plus" at bounding box center [744, 353] width 487 height 312
copy div "Frassai Blondine"
